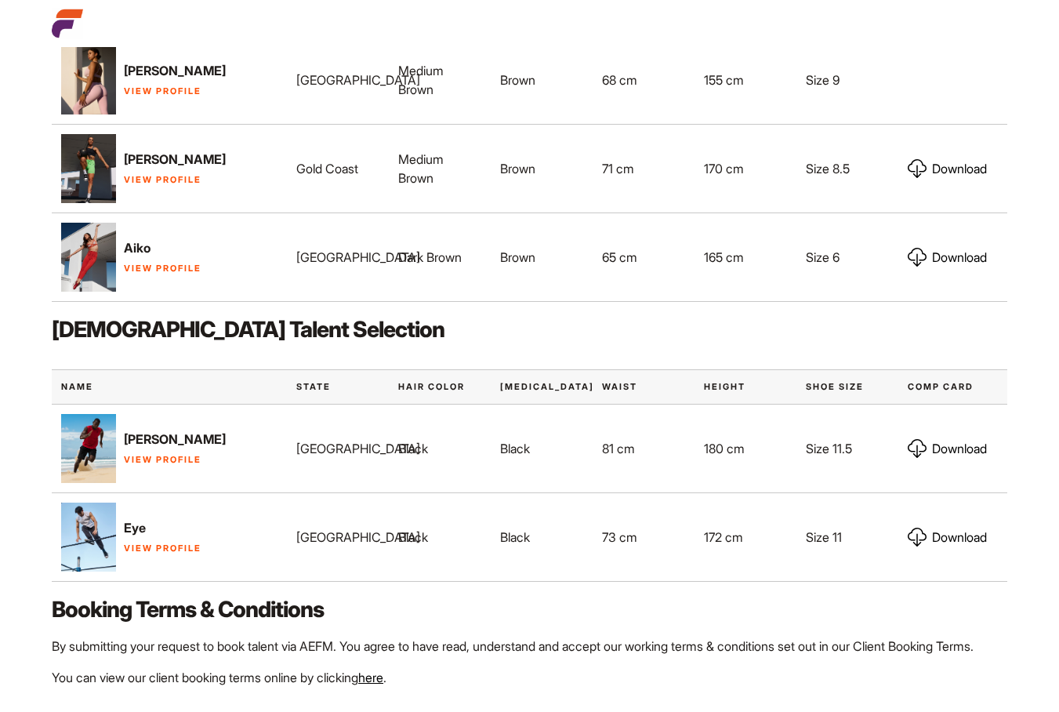
scroll to position [757, 0]
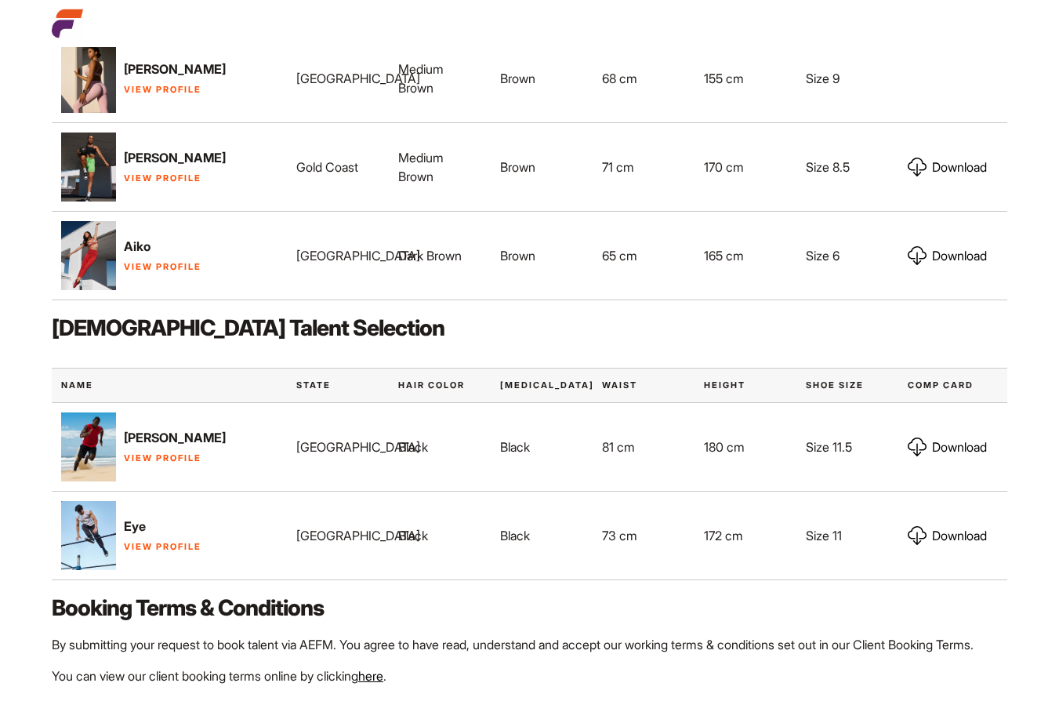
click at [918, 531] on img at bounding box center [917, 535] width 19 height 19
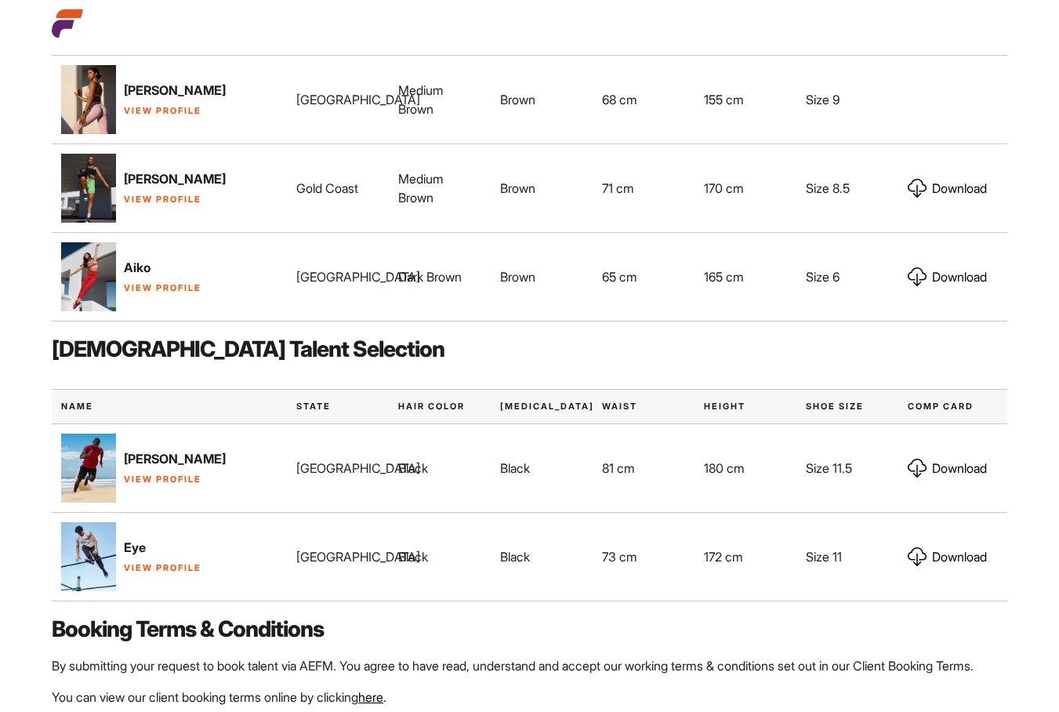
scroll to position [757, 0]
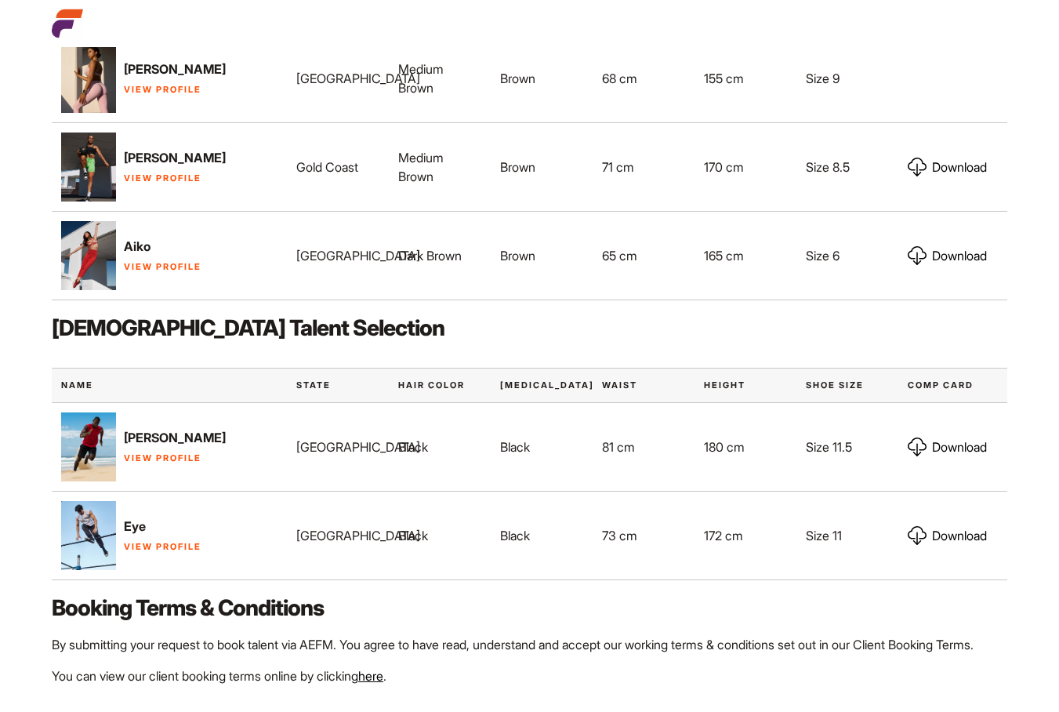
click at [918, 446] on img at bounding box center [917, 446] width 19 height 19
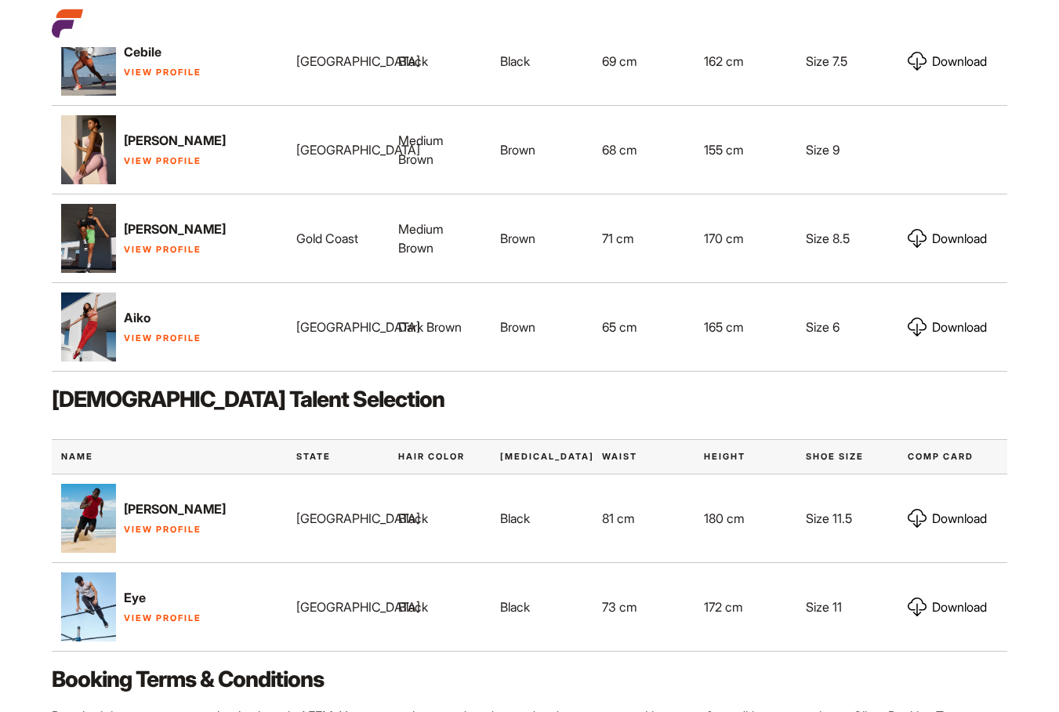
scroll to position [757, 0]
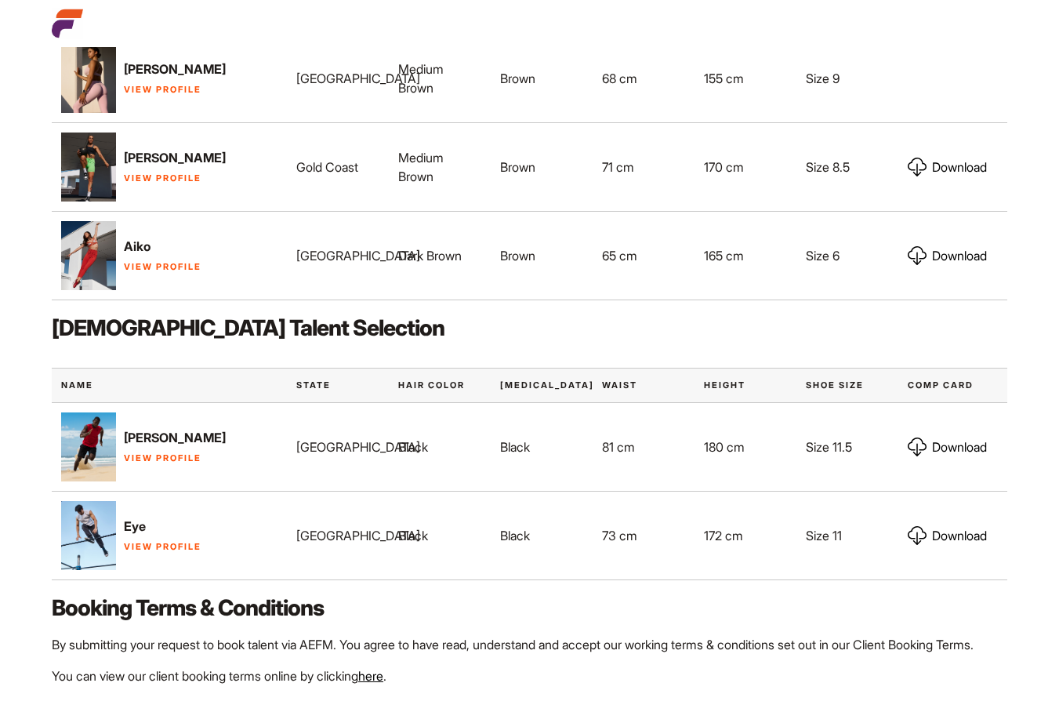
click at [149, 543] on link "View Profile" at bounding box center [163, 546] width 78 height 11
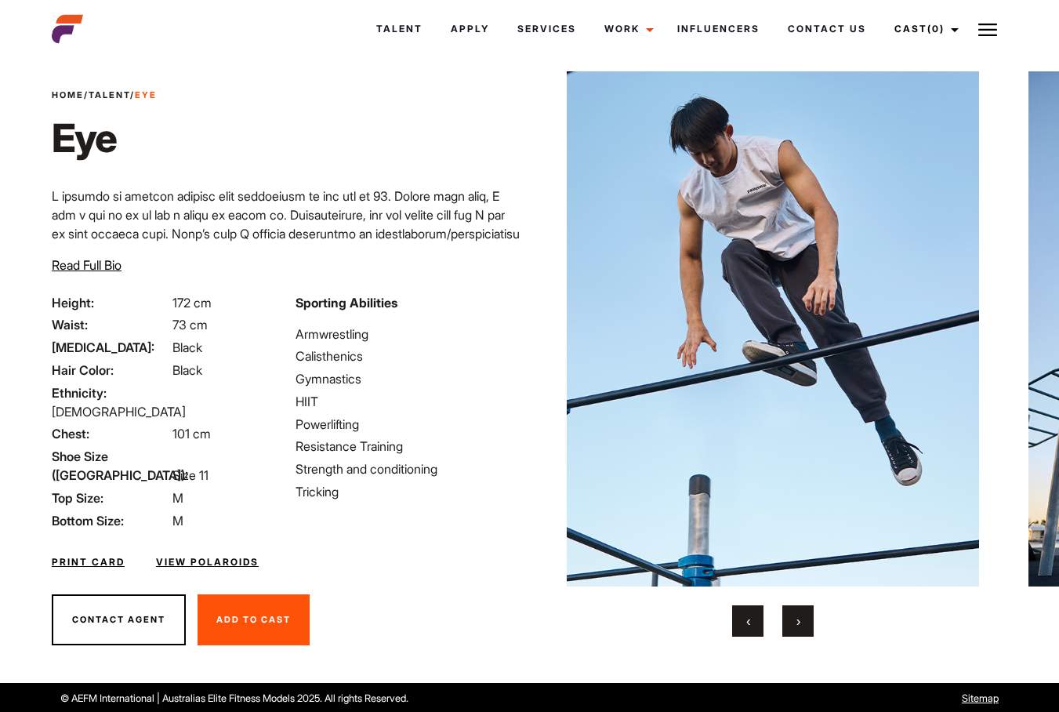
scroll to position [31, 0]
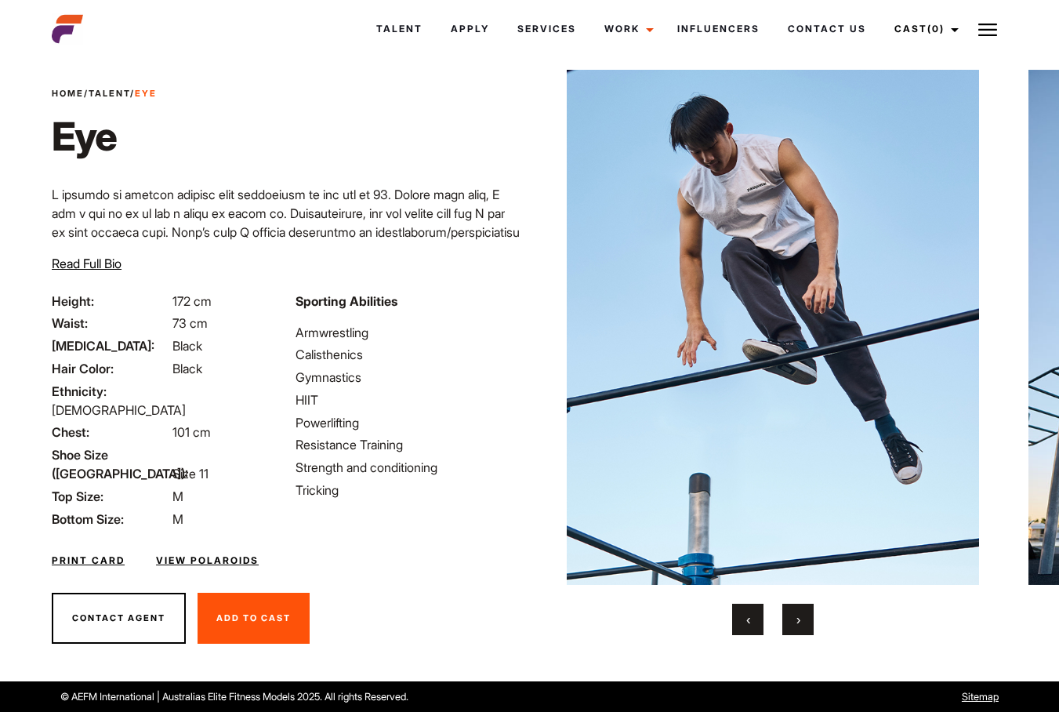
click at [804, 611] on button "›" at bounding box center [797, 619] width 31 height 31
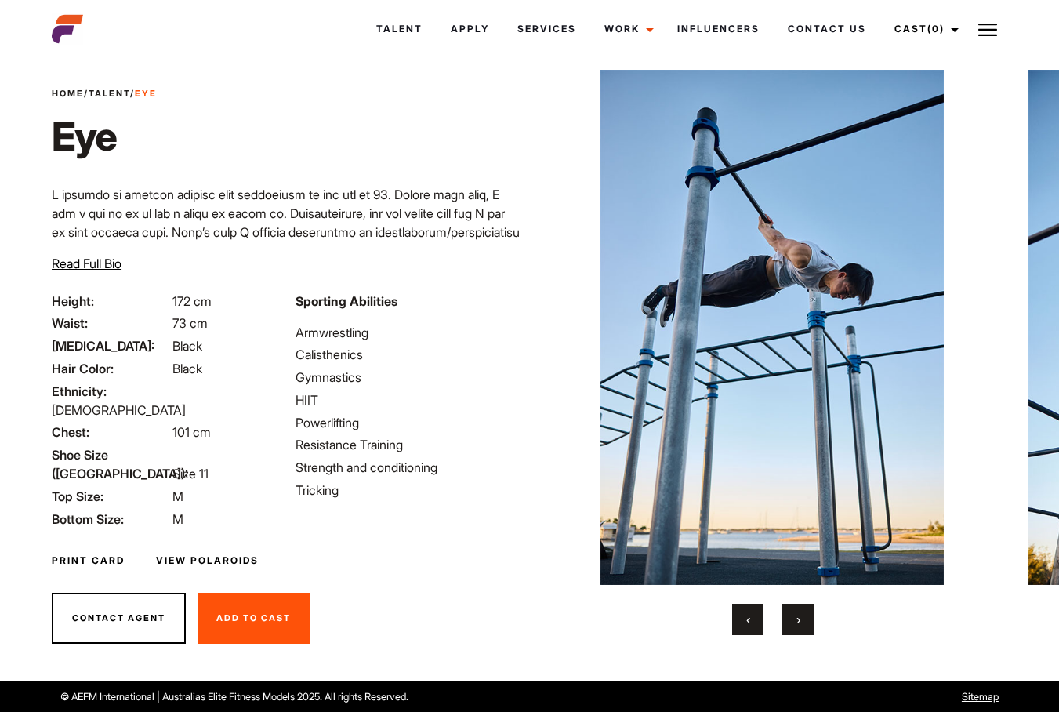
click at [804, 611] on button "›" at bounding box center [797, 619] width 31 height 31
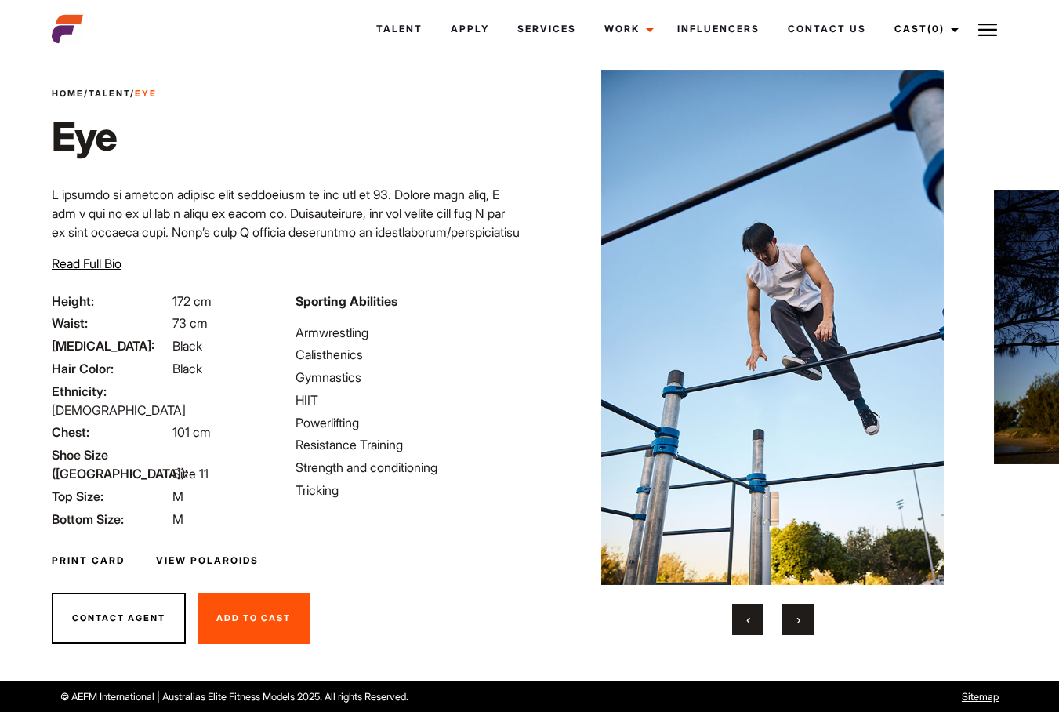
click at [804, 611] on button "›" at bounding box center [797, 619] width 31 height 31
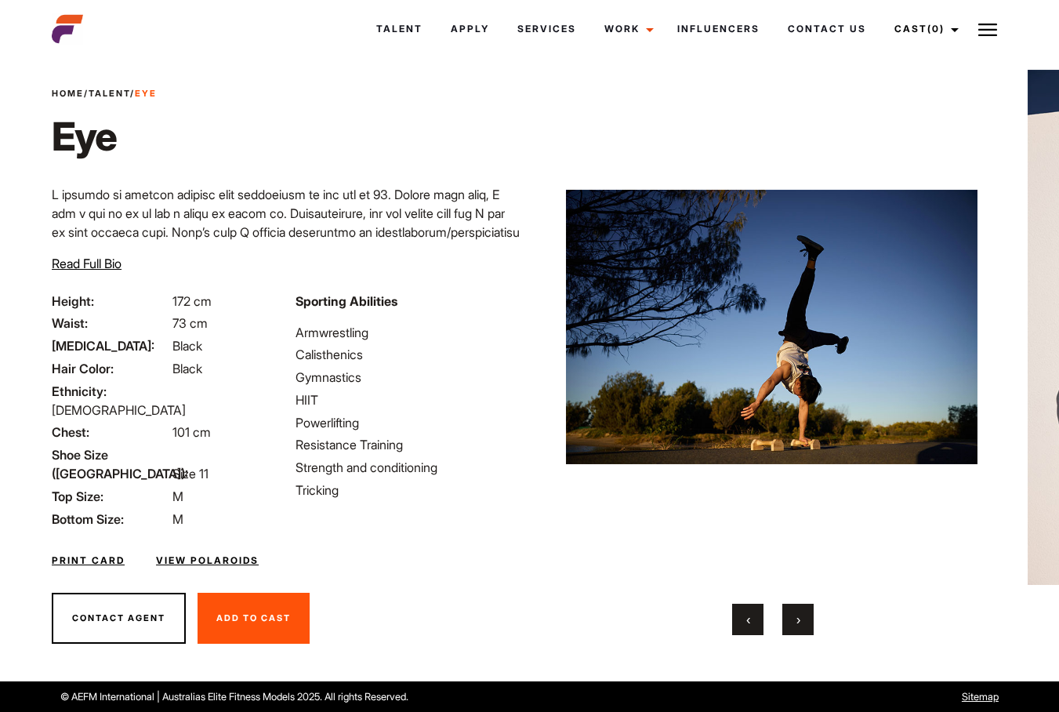
click at [804, 611] on button "›" at bounding box center [797, 619] width 31 height 31
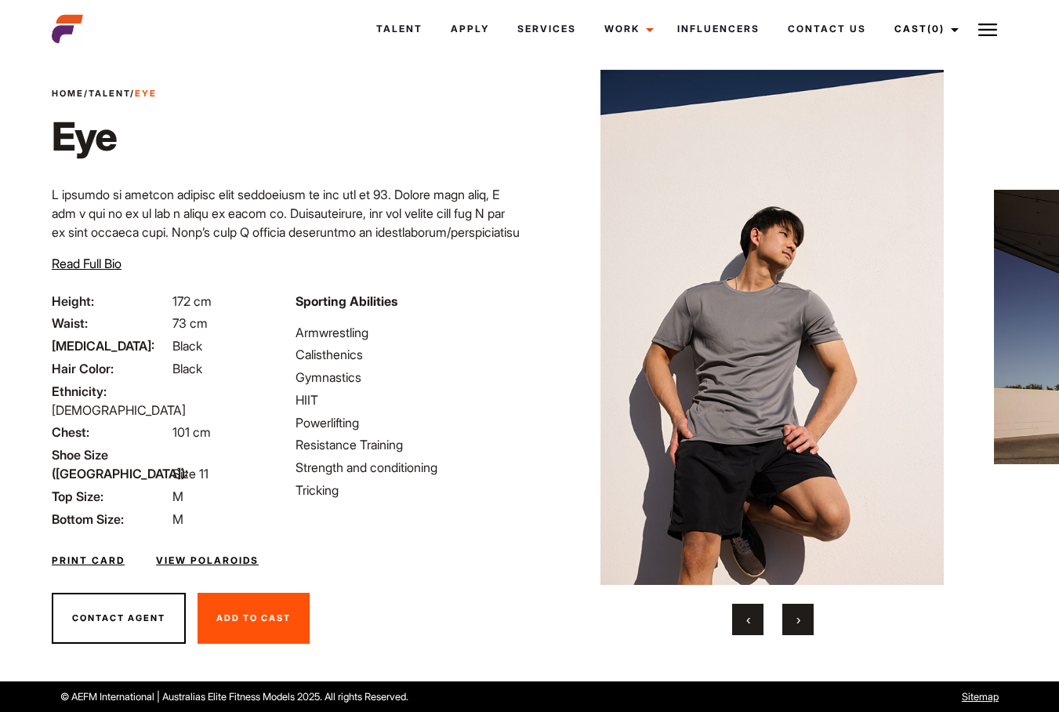
click at [804, 611] on button "›" at bounding box center [797, 619] width 31 height 31
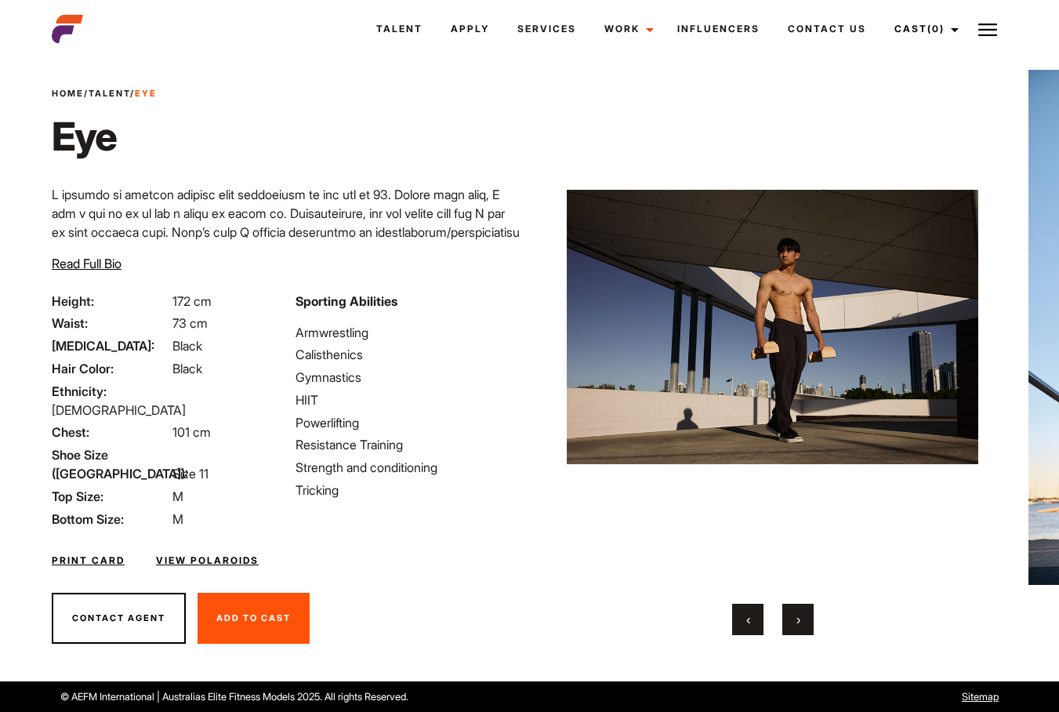
click at [804, 611] on button "›" at bounding box center [797, 619] width 31 height 31
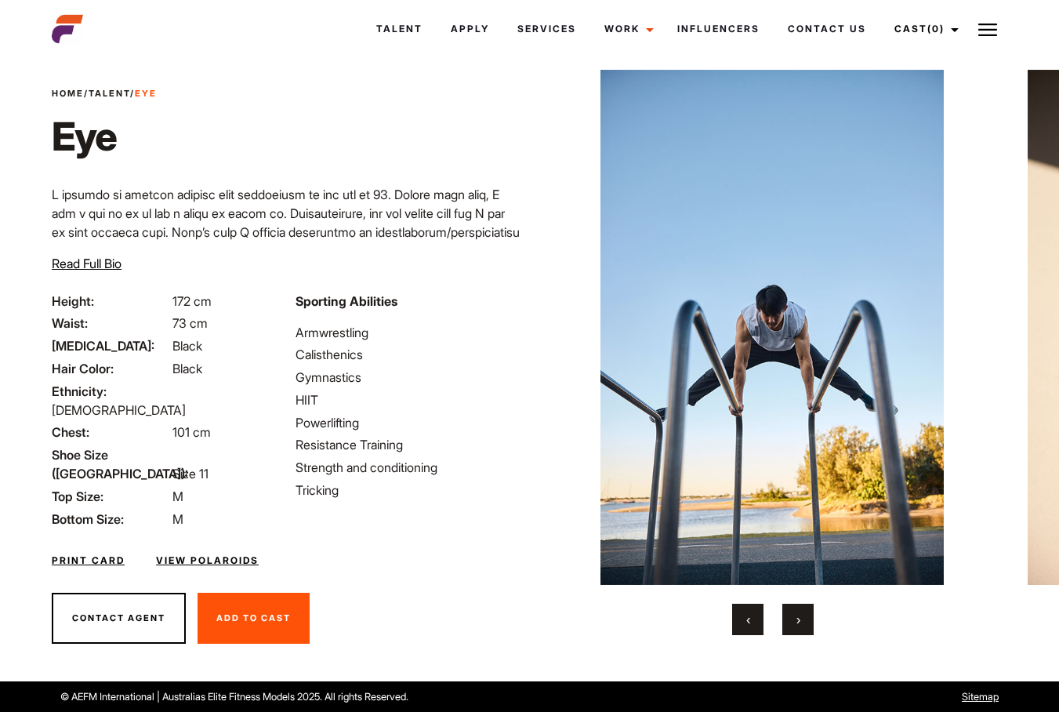
click at [804, 611] on button "›" at bounding box center [797, 619] width 31 height 31
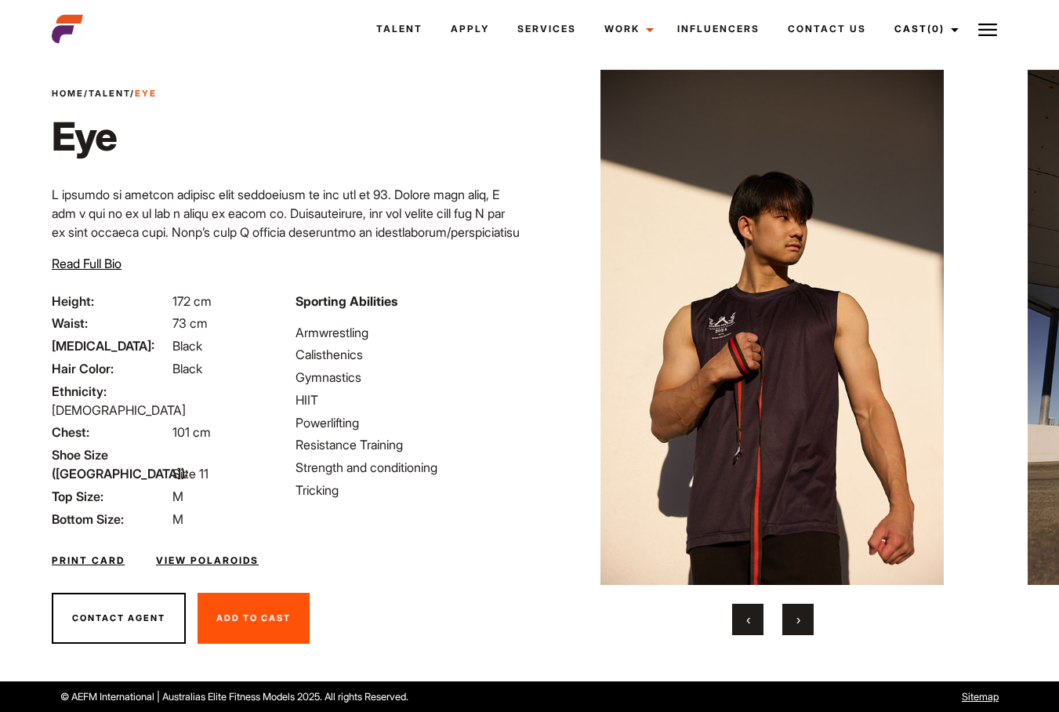
click at [807, 613] on button "›" at bounding box center [797, 619] width 31 height 31
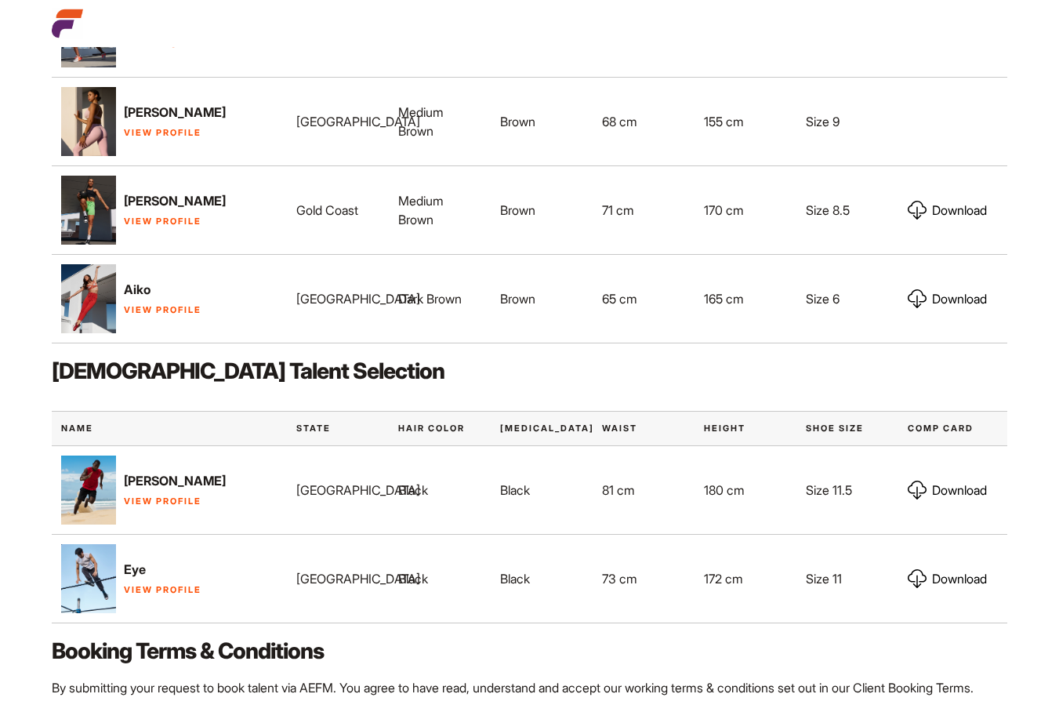
scroll to position [757, 0]
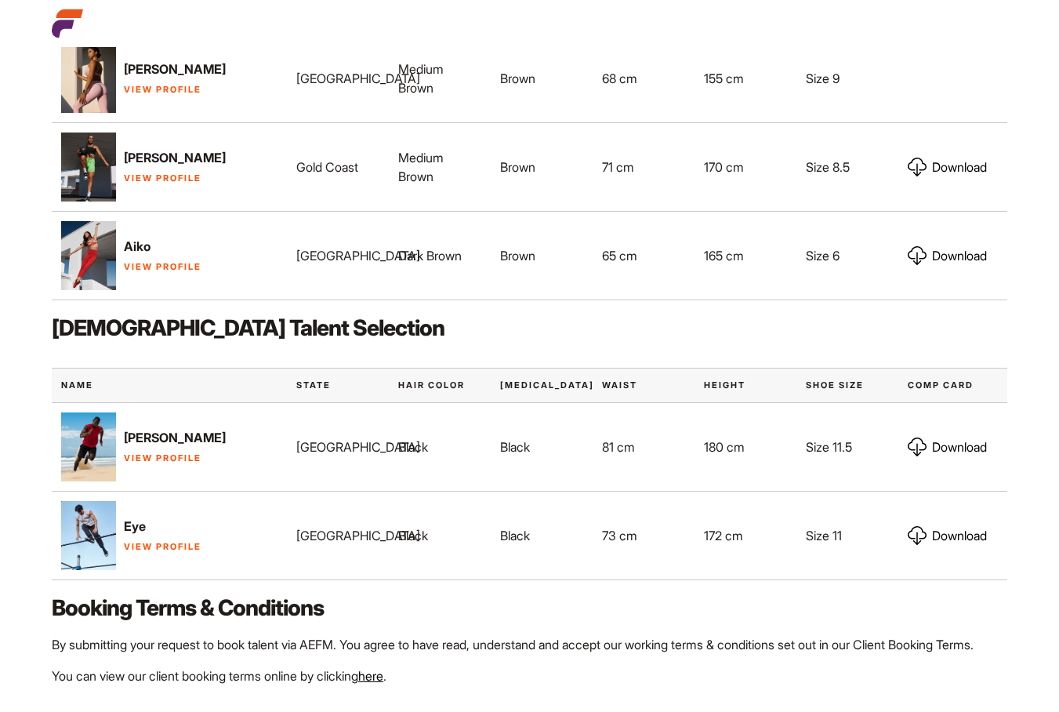
click at [196, 457] on link "View Profile" at bounding box center [163, 457] width 78 height 11
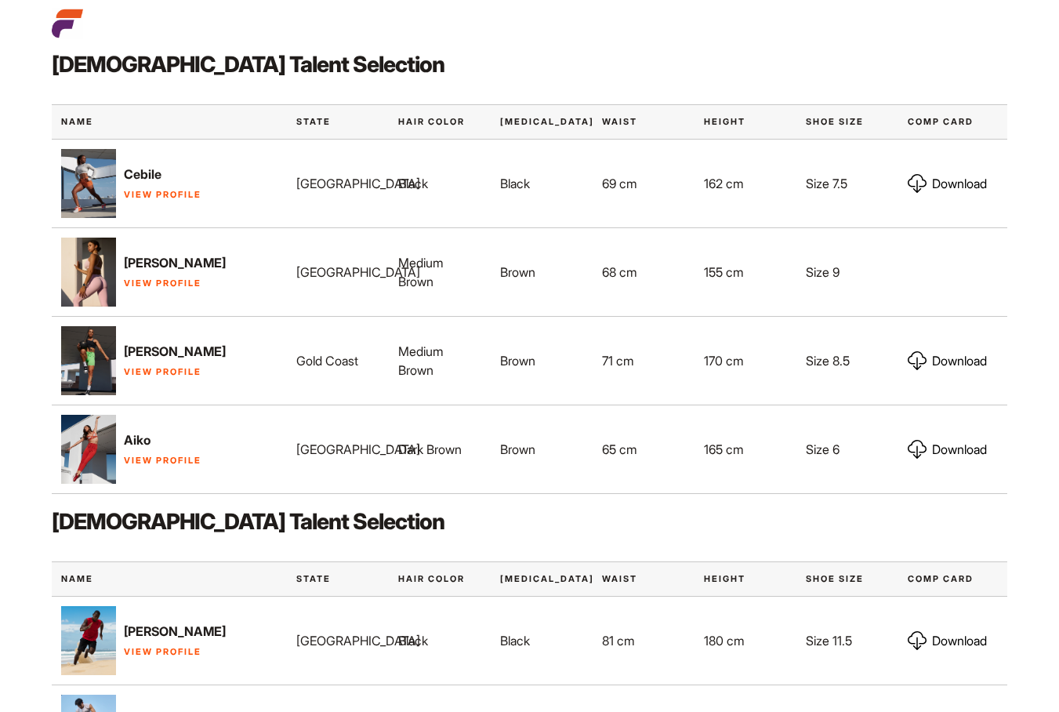
scroll to position [542, 0]
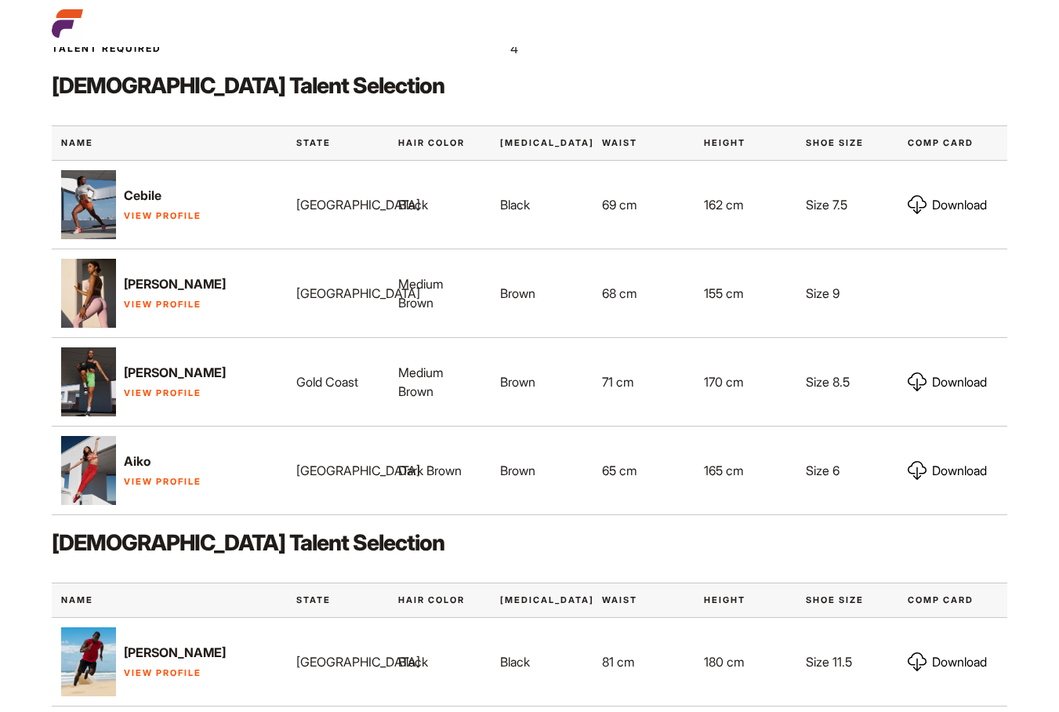
click at [161, 213] on link "View Profile" at bounding box center [163, 215] width 78 height 11
